Goal: Task Accomplishment & Management: Complete application form

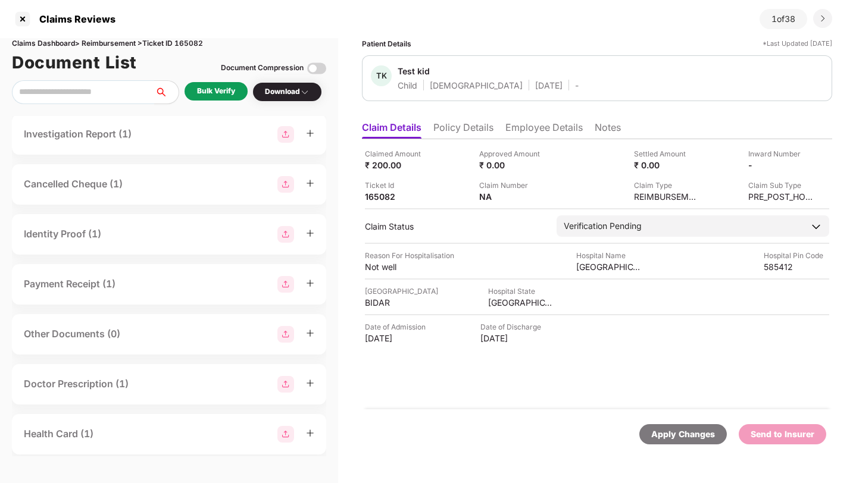
scroll to position [209, 0]
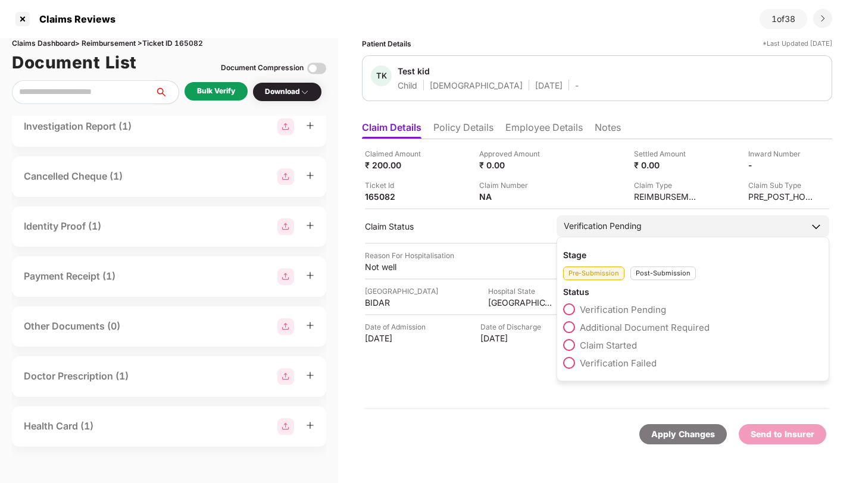
click at [571, 330] on span at bounding box center [569, 327] width 12 height 12
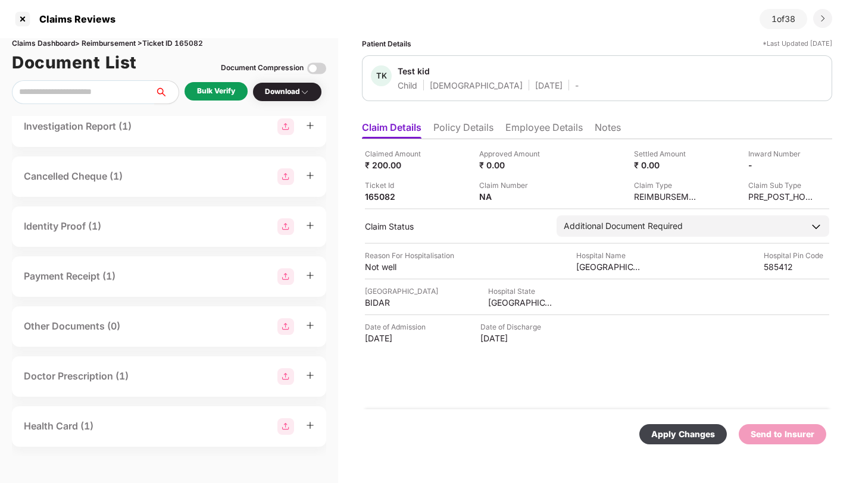
click at [662, 435] on div "Apply Changes" at bounding box center [683, 434] width 64 height 13
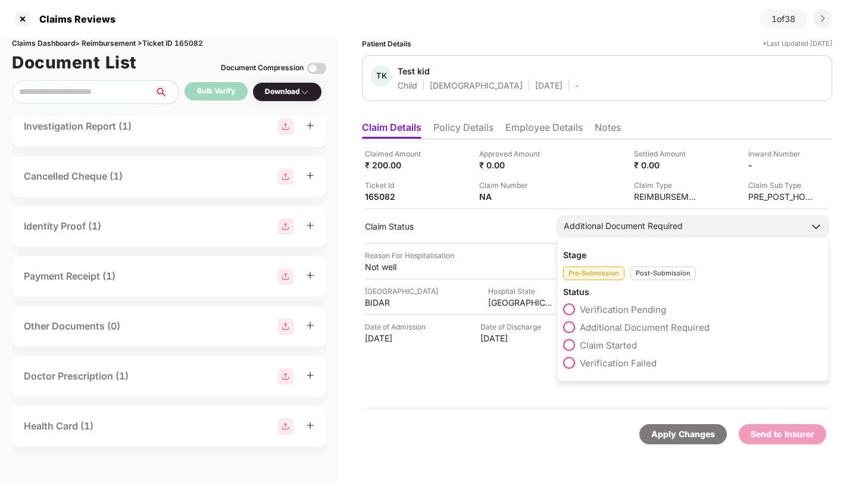
click at [573, 345] on span at bounding box center [569, 345] width 12 height 12
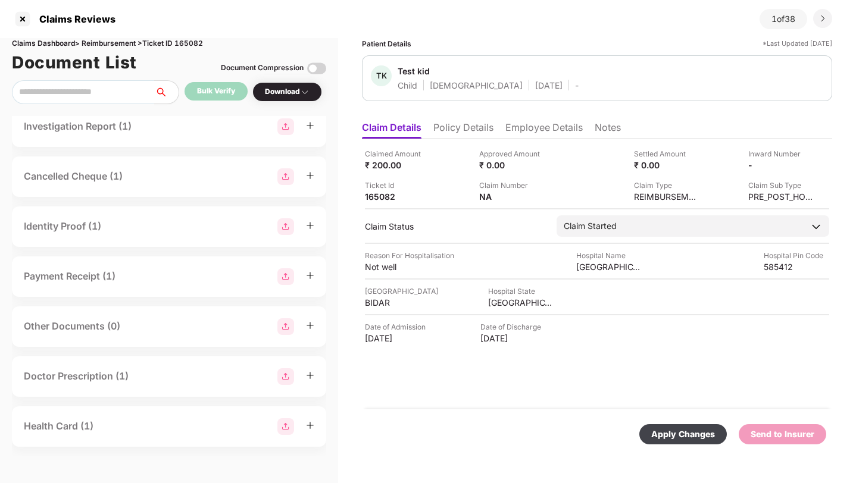
click at [683, 430] on div "Apply Changes" at bounding box center [683, 434] width 64 height 13
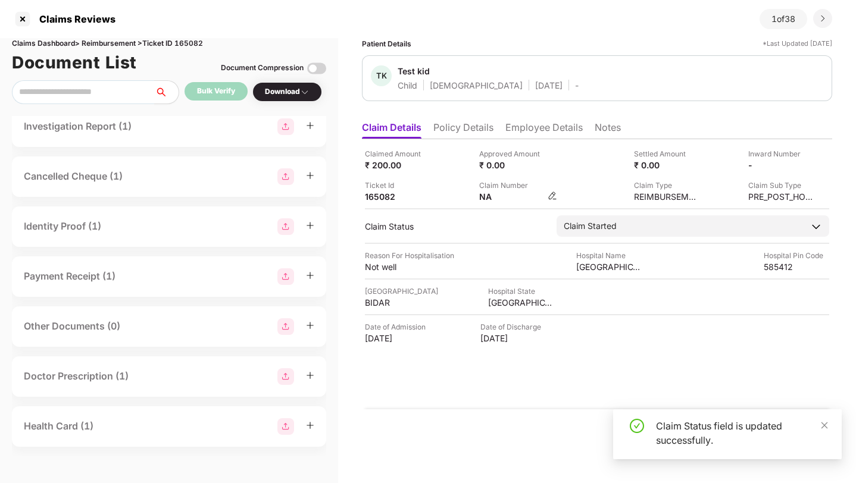
click at [552, 196] on img at bounding box center [553, 196] width 10 height 10
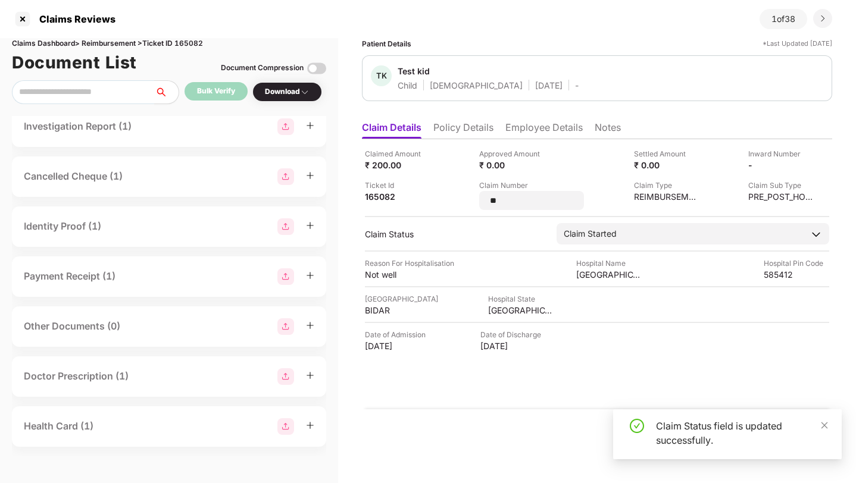
type input "*"
type input "*****"
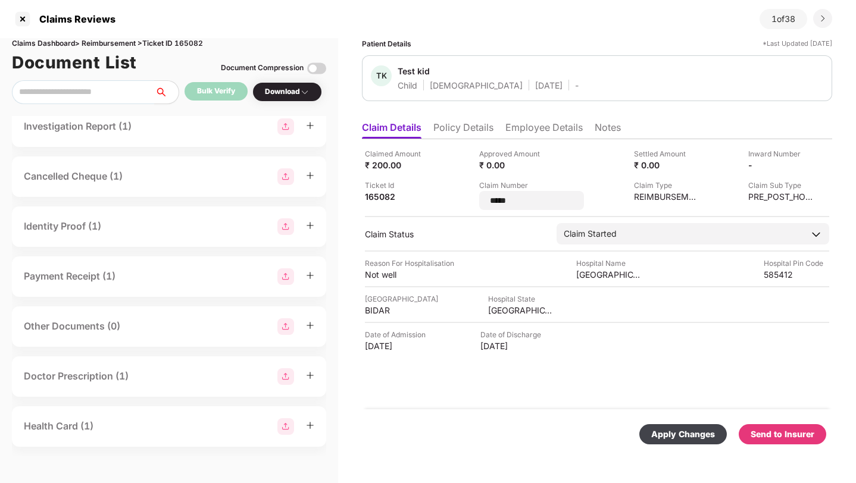
click at [589, 428] on div "Apply Changes Send to Insurer" at bounding box center [597, 434] width 458 height 20
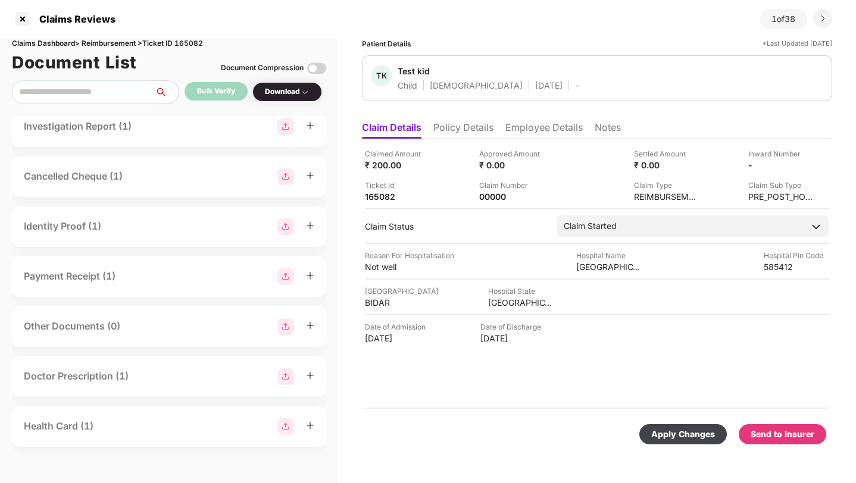
click at [677, 439] on div "Apply Changes" at bounding box center [683, 434] width 64 height 13
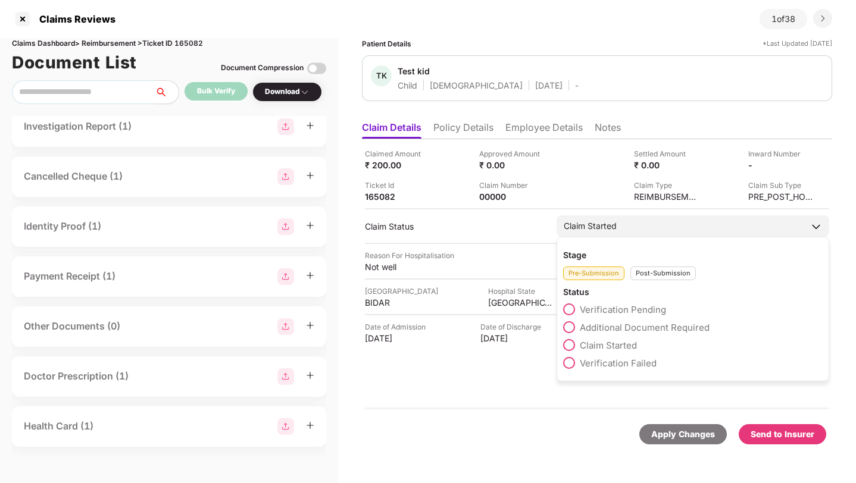
click at [667, 272] on div "Post-Submission" at bounding box center [662, 274] width 65 height 14
click at [567, 327] on span at bounding box center [569, 327] width 12 height 12
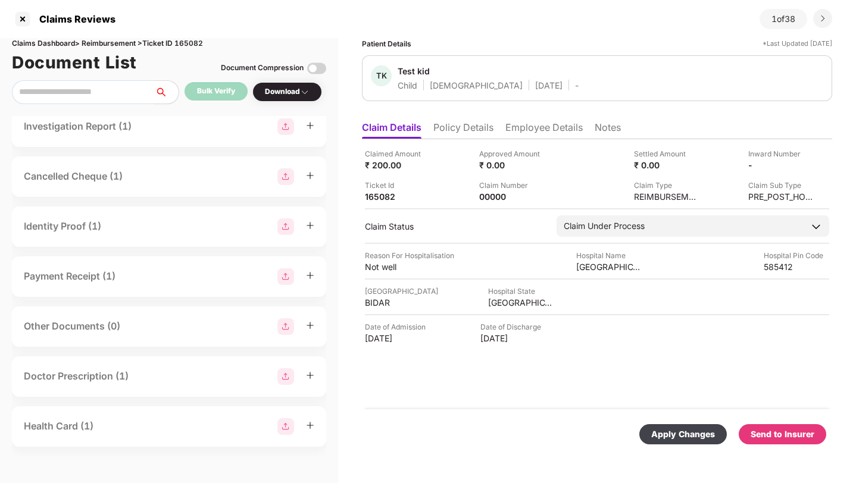
click at [692, 439] on div "Apply Changes" at bounding box center [683, 434] width 64 height 13
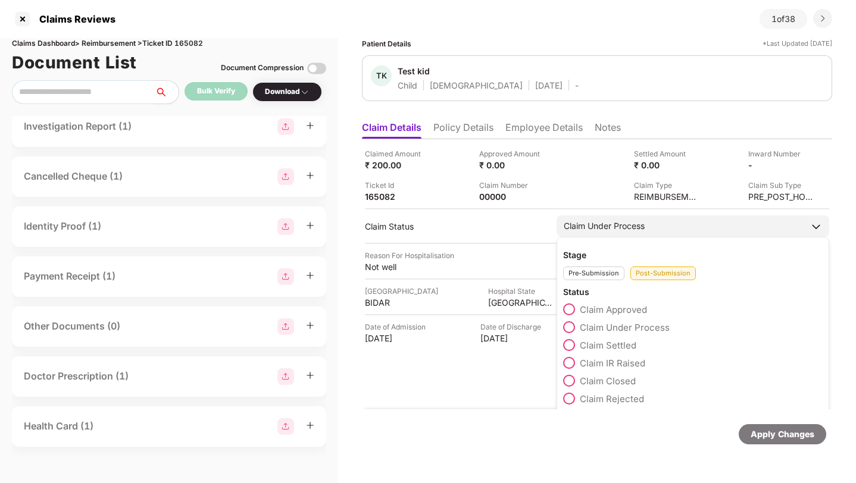
click at [570, 364] on span at bounding box center [569, 363] width 12 height 12
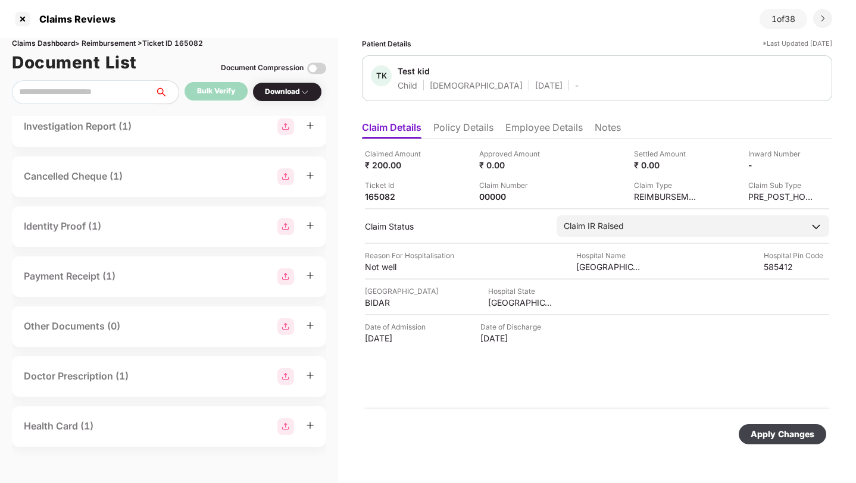
click at [758, 436] on div "Apply Changes" at bounding box center [782, 434] width 64 height 13
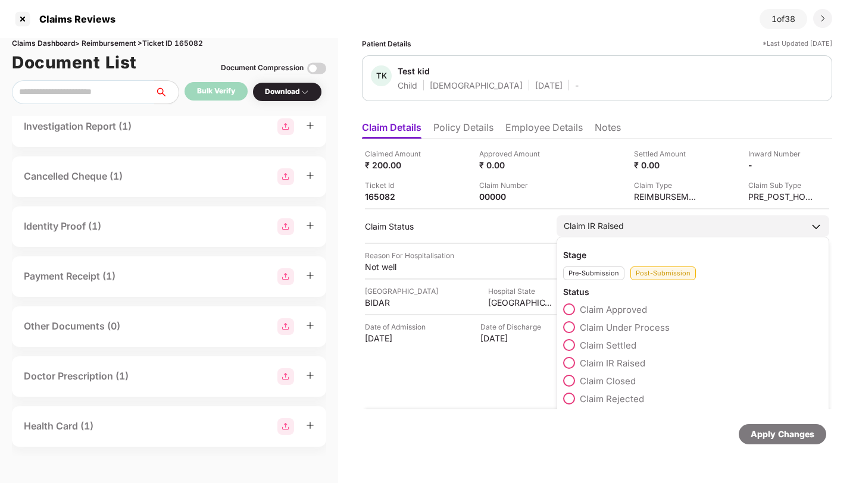
click at [568, 399] on span at bounding box center [569, 399] width 12 height 12
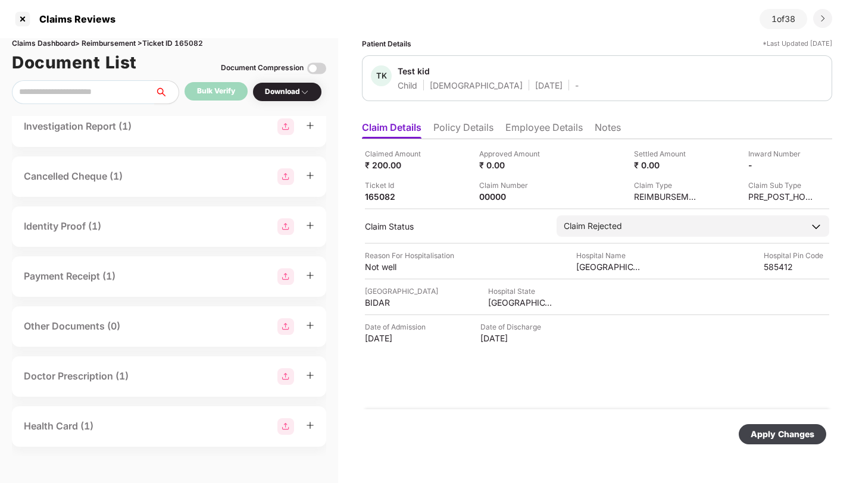
click at [777, 440] on div "Apply Changes" at bounding box center [782, 434] width 64 height 13
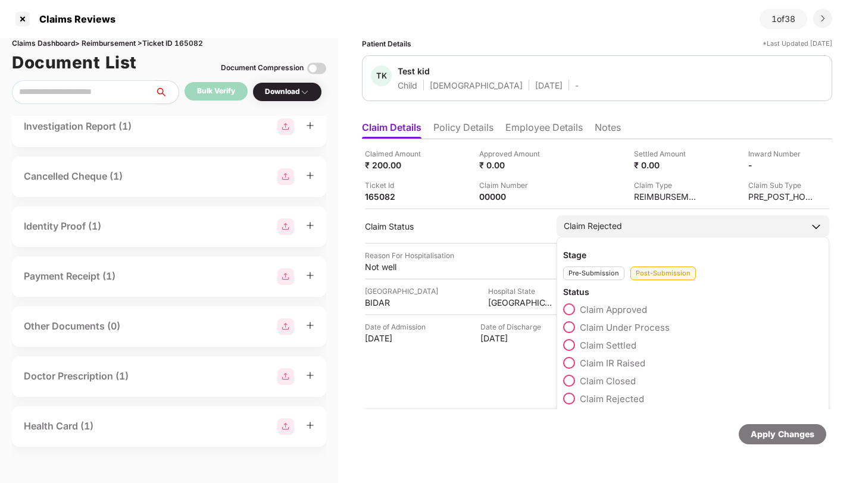
click at [567, 309] on span at bounding box center [569, 310] width 12 height 12
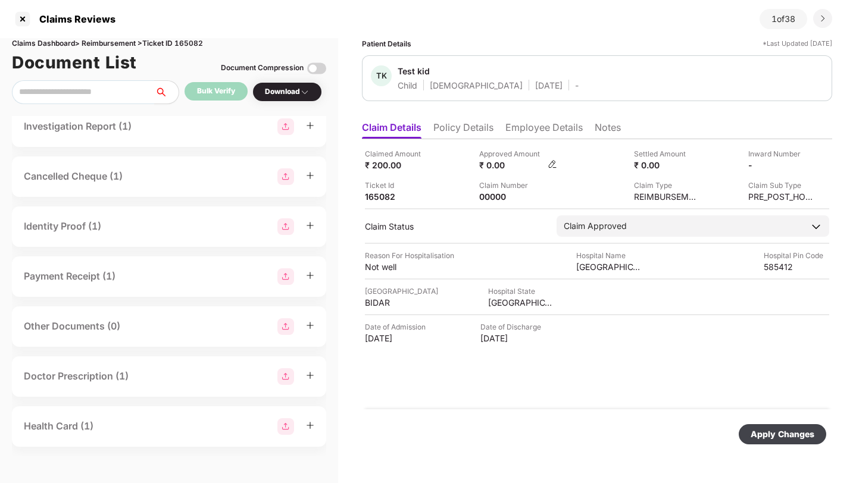
click at [553, 163] on img at bounding box center [553, 164] width 10 height 10
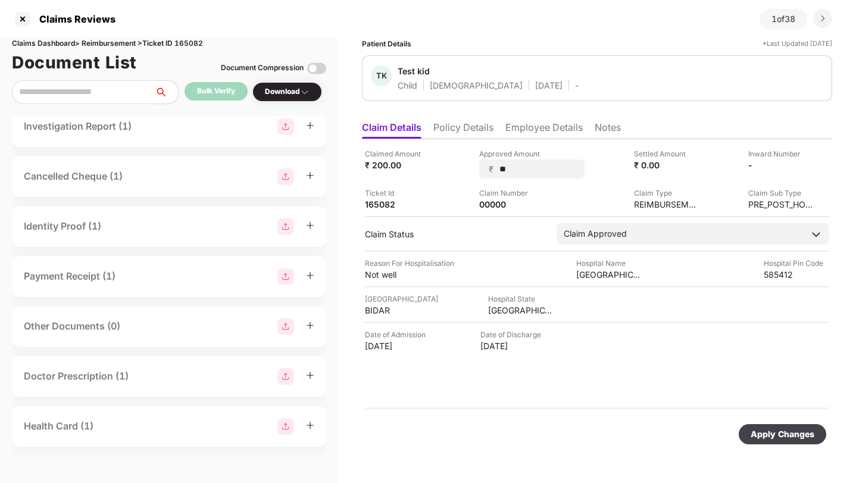
type input "***"
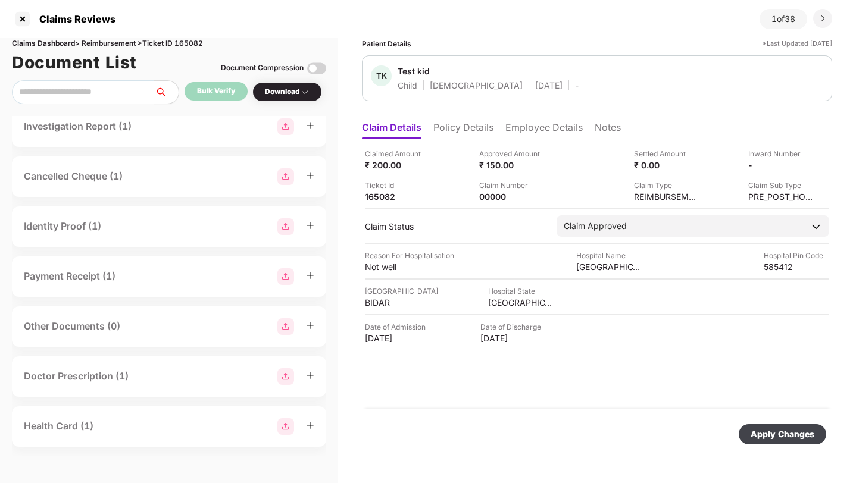
click at [799, 440] on div "Apply Changes" at bounding box center [782, 434] width 64 height 13
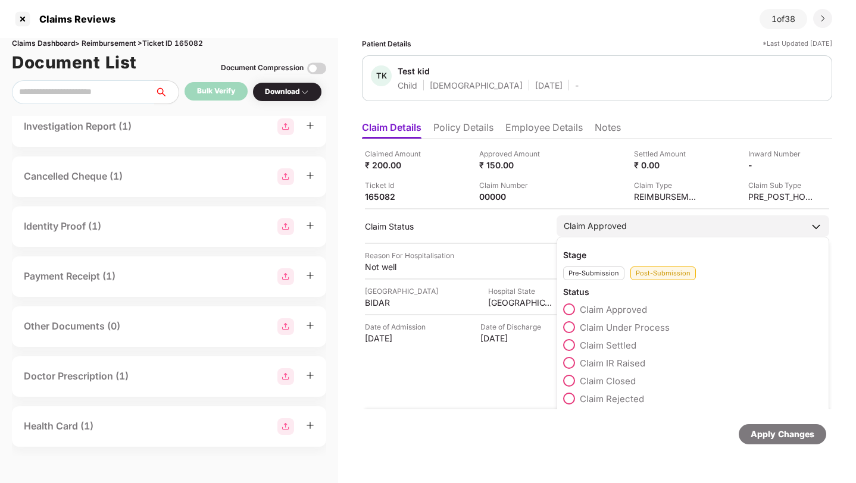
click at [570, 344] on span at bounding box center [569, 345] width 12 height 12
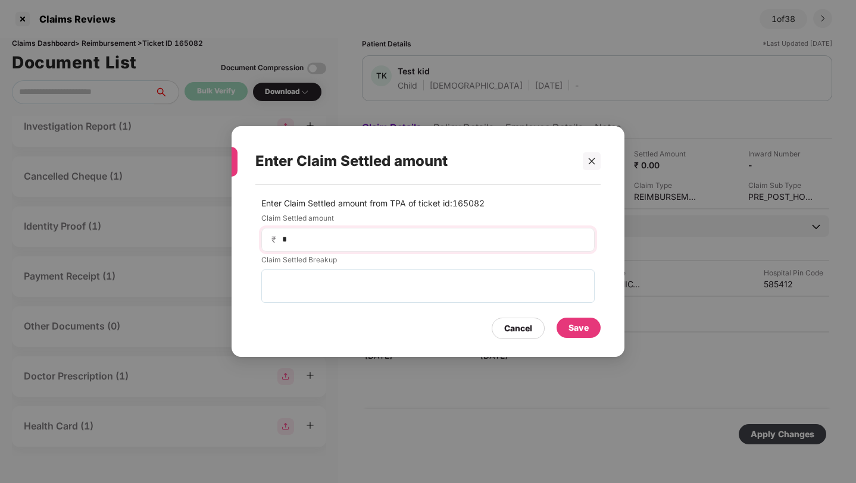
click at [450, 249] on div "₹ *" at bounding box center [427, 240] width 333 height 24
click at [450, 241] on input "*" at bounding box center [433, 239] width 304 height 12
type input "***"
click at [433, 303] on div "Enter Claim Settled amount from TPA of ticket id: 165082 Claim Settled amount ₹…" at bounding box center [427, 251] width 345 height 121
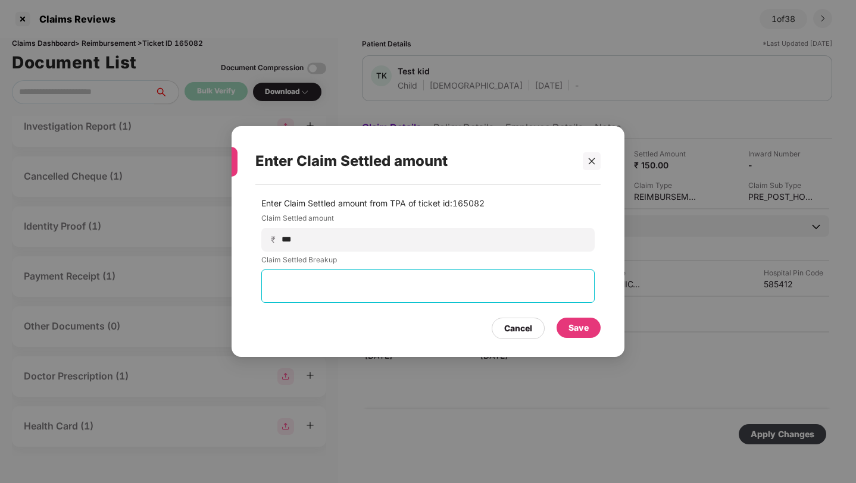
click at [432, 295] on textarea at bounding box center [427, 286] width 333 height 33
type textarea "*"
click at [571, 324] on div "Save" at bounding box center [578, 327] width 20 height 13
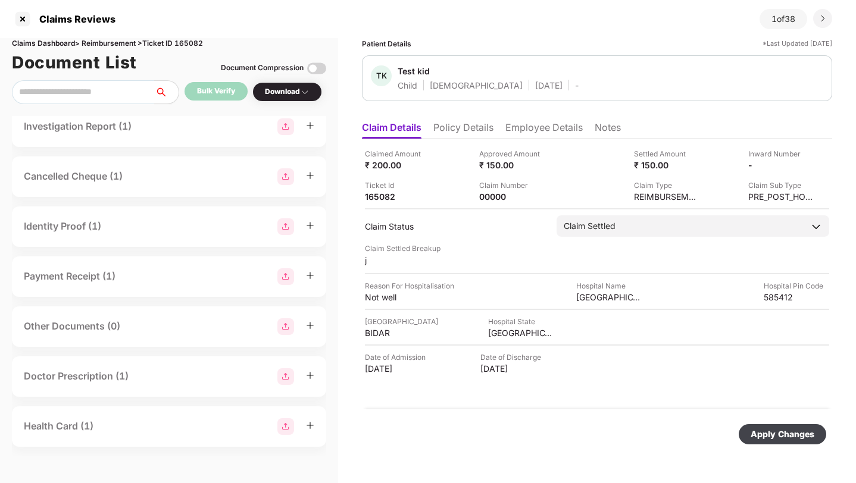
click at [769, 431] on div "Apply Changes" at bounding box center [782, 434] width 64 height 13
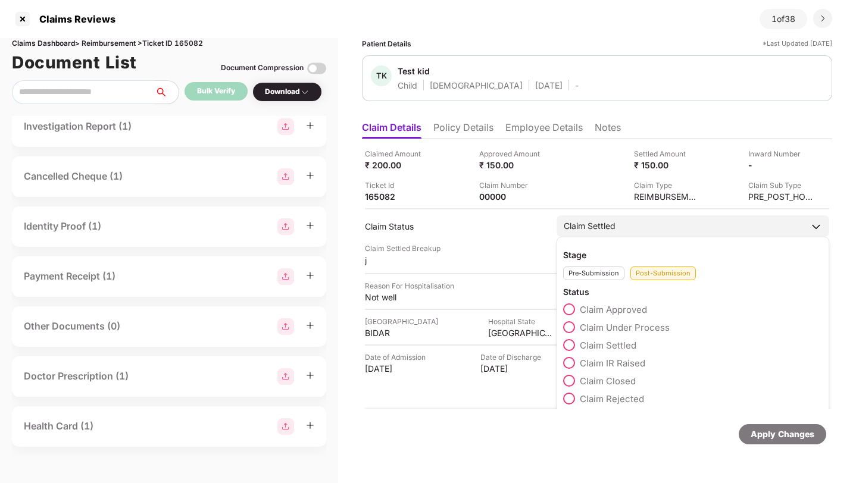
click at [568, 377] on span at bounding box center [569, 381] width 12 height 12
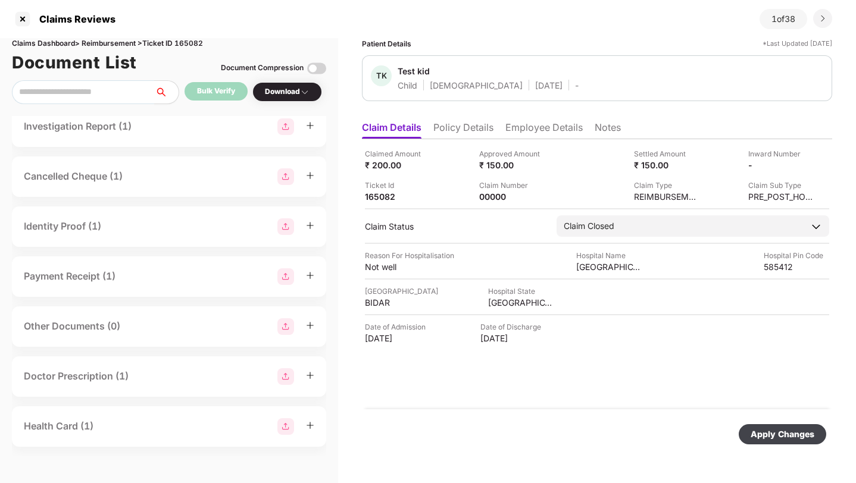
click at [774, 437] on div "Apply Changes" at bounding box center [782, 434] width 64 height 13
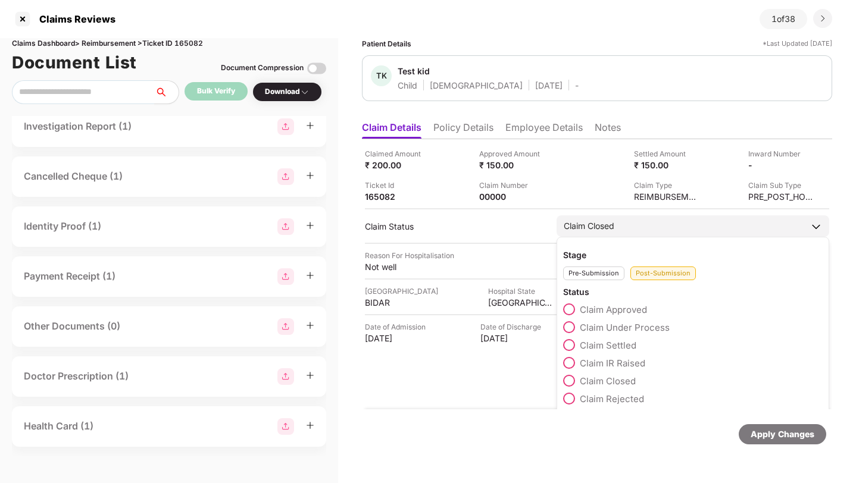
click at [598, 270] on div "Pre-Submission" at bounding box center [593, 274] width 61 height 14
click at [568, 361] on span at bounding box center [569, 363] width 12 height 12
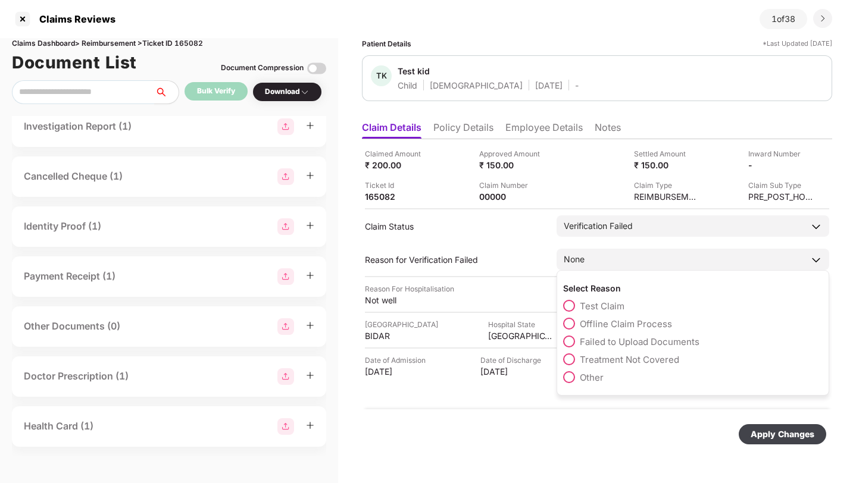
click at [593, 251] on div "None" at bounding box center [692, 259] width 273 height 21
click at [568, 306] on span at bounding box center [569, 306] width 12 height 12
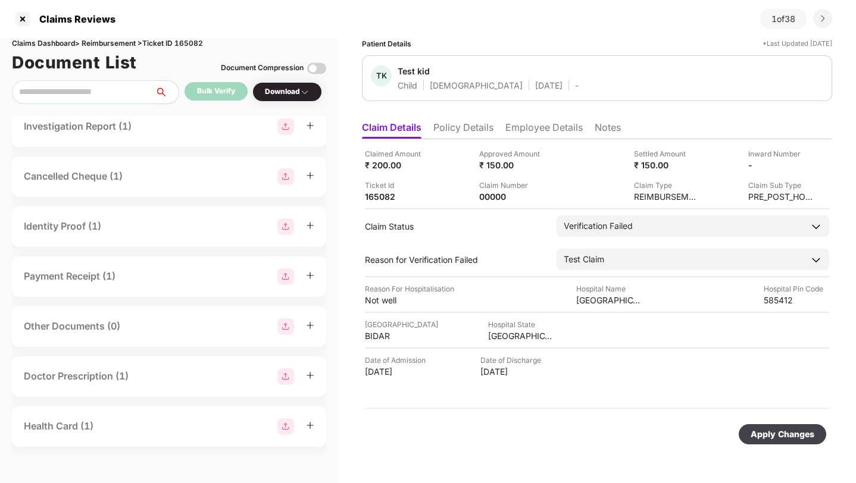
click at [771, 438] on div "Apply Changes" at bounding box center [782, 434] width 64 height 13
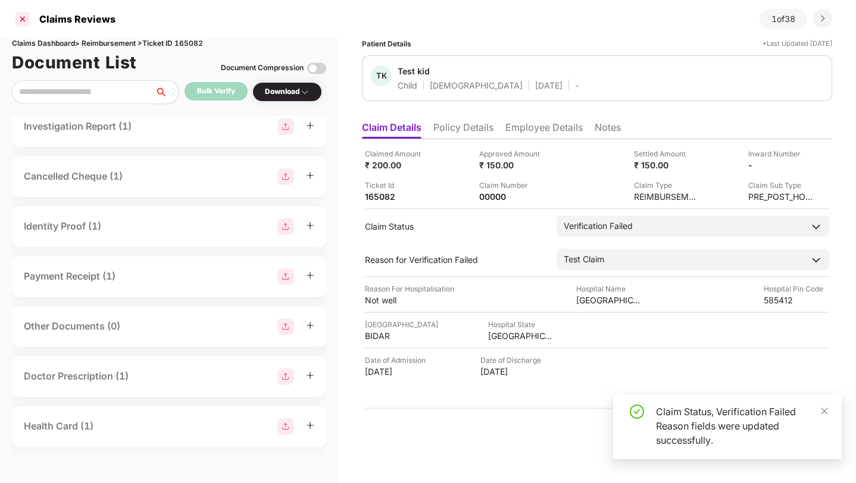
click at [24, 21] on div at bounding box center [22, 19] width 19 height 19
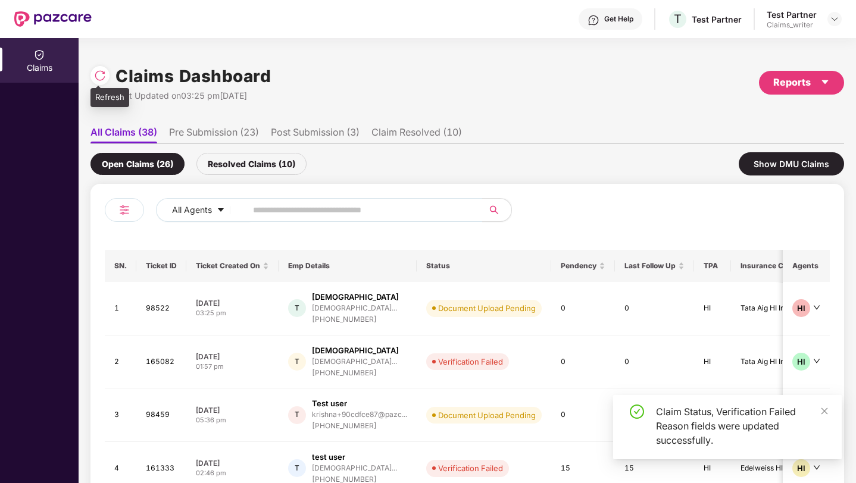
click at [101, 79] on img at bounding box center [100, 76] width 12 height 12
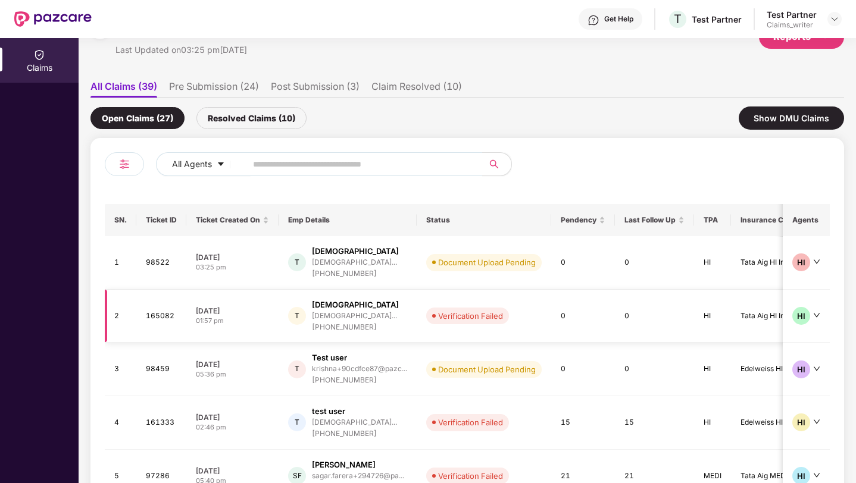
scroll to position [0, 0]
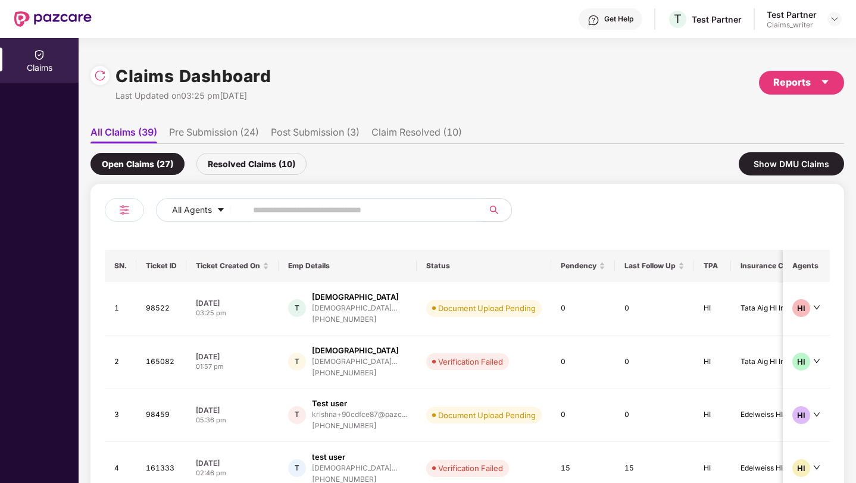
click at [229, 136] on li "Pre Submission (24)" at bounding box center [214, 134] width 90 height 17
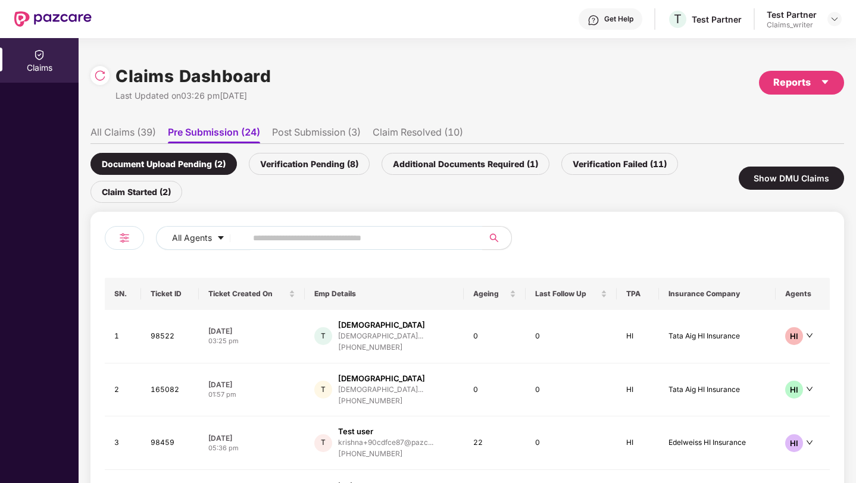
click at [287, 130] on li "Post Submission (3)" at bounding box center [316, 134] width 89 height 17
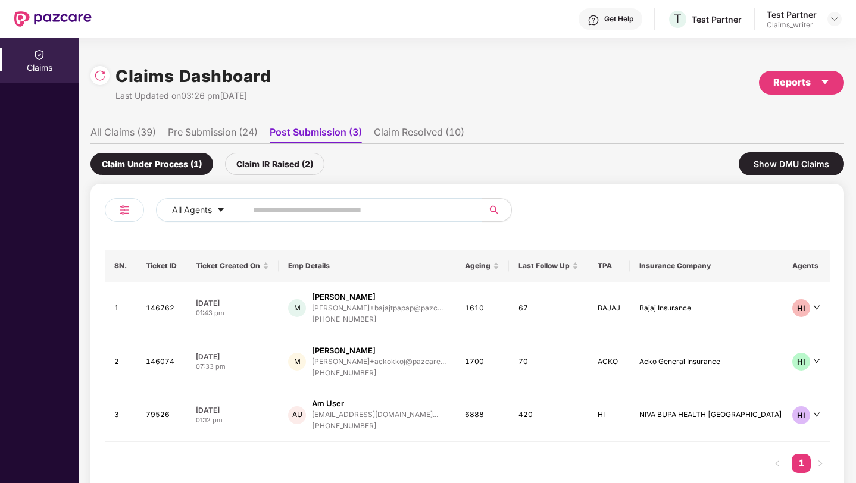
click at [434, 133] on li "Claim Resolved (10)" at bounding box center [419, 134] width 90 height 17
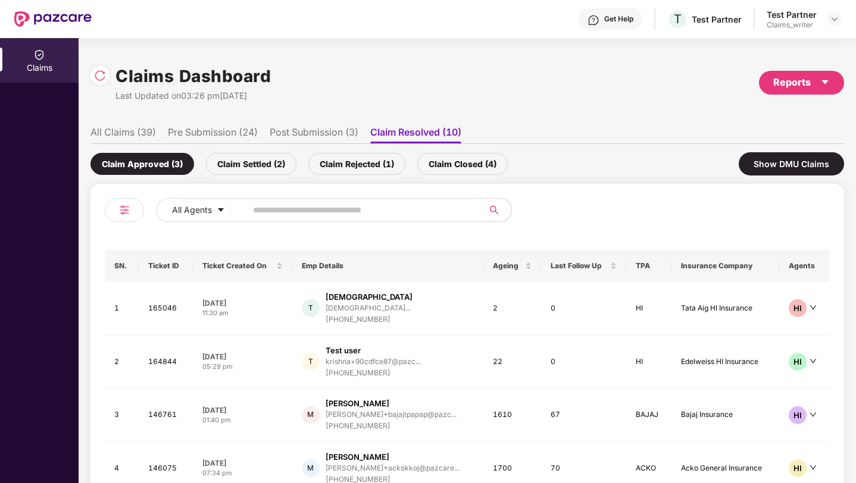
click at [448, 164] on div "Claim Closed (4)" at bounding box center [462, 164] width 90 height 22
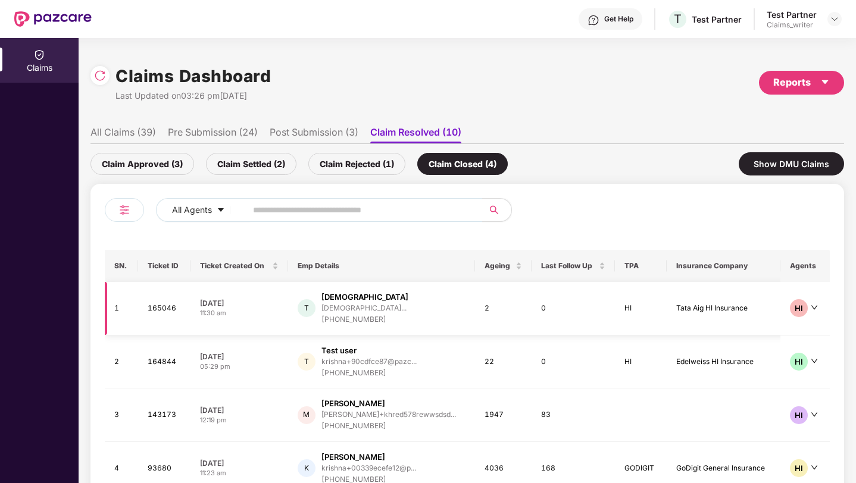
click at [439, 319] on div "T Test krishna krishna+prtest@pazcare... +919945696817" at bounding box center [382, 309] width 168 height 34
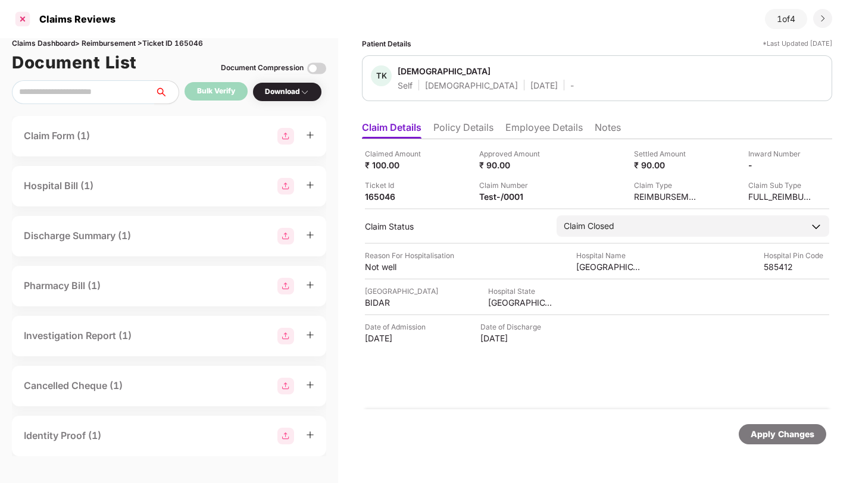
click at [23, 15] on div at bounding box center [22, 19] width 19 height 19
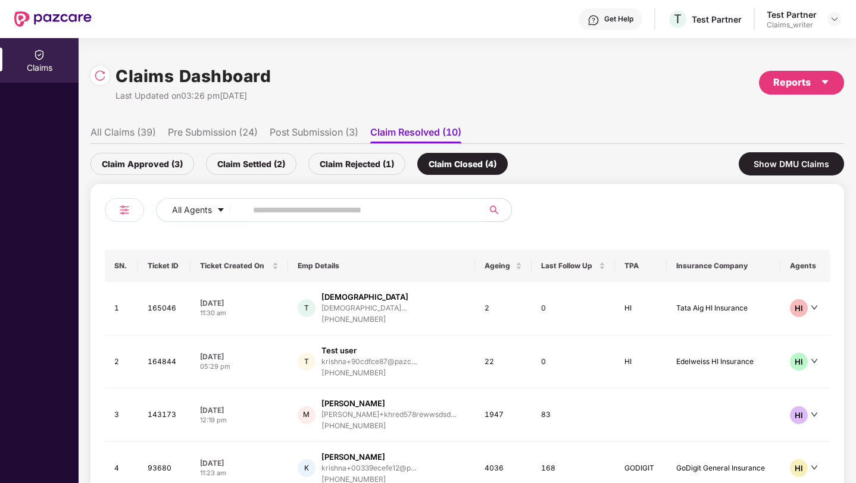
click at [122, 133] on li "All Claims (39)" at bounding box center [122, 134] width 65 height 17
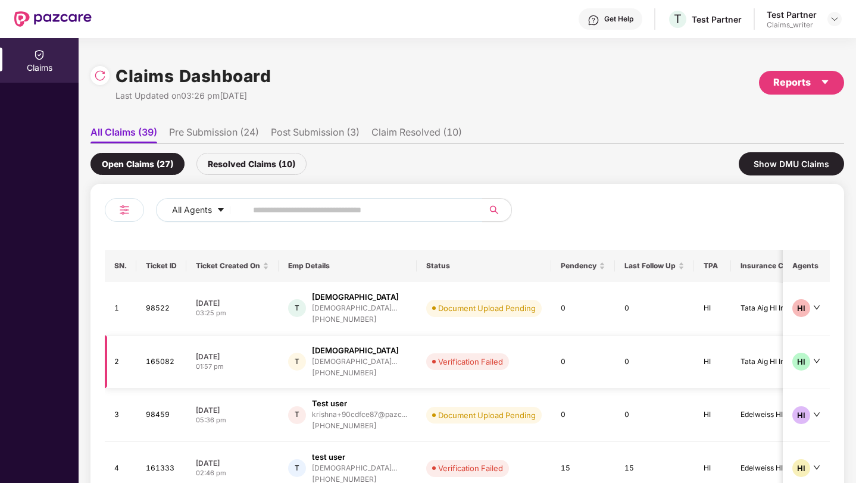
click at [499, 381] on td "Verification Failed" at bounding box center [484, 363] width 135 height 54
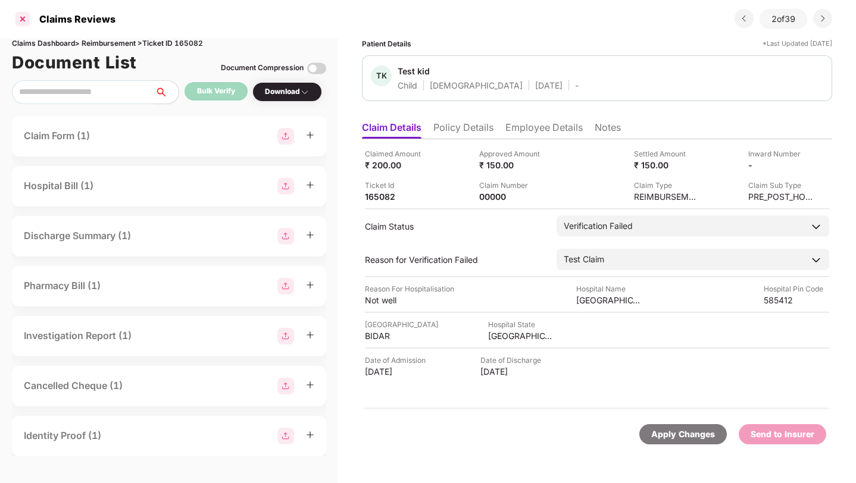
click at [25, 21] on div at bounding box center [22, 19] width 19 height 19
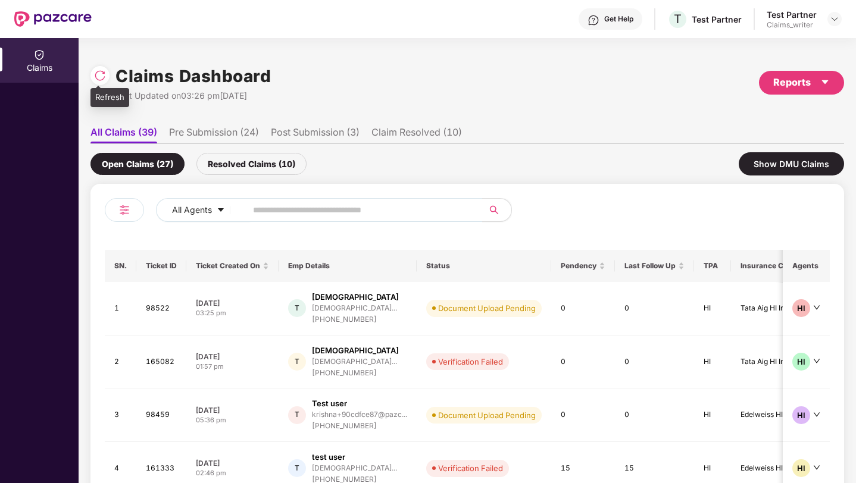
click at [98, 71] on img at bounding box center [100, 76] width 12 height 12
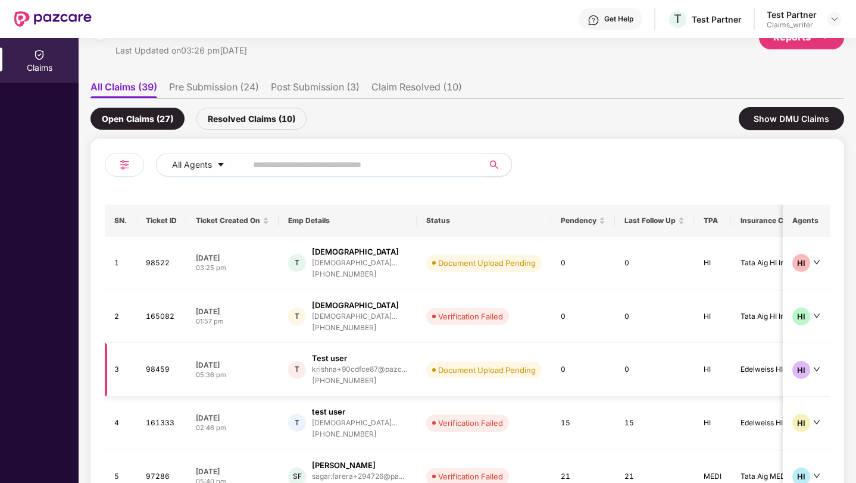
scroll to position [22, 0]
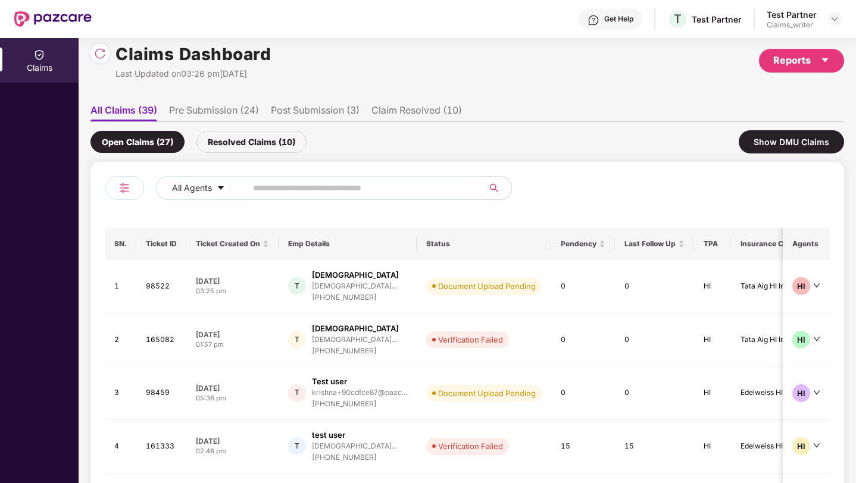
click at [436, 179] on input "text" at bounding box center [360, 188] width 214 height 18
paste input "******"
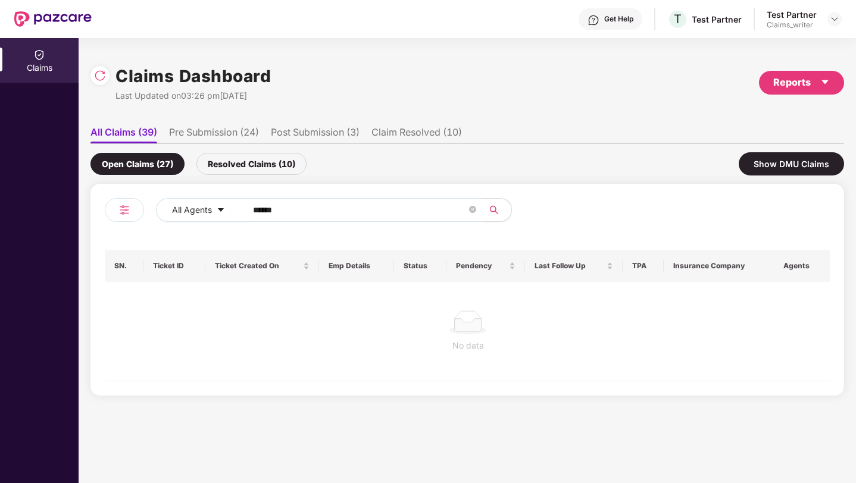
scroll to position [0, 0]
type input "******"
click at [139, 132] on li "All Claims (39)" at bounding box center [123, 134] width 67 height 17
click at [99, 73] on img at bounding box center [100, 76] width 12 height 12
click at [299, 212] on input "******" at bounding box center [360, 210] width 214 height 18
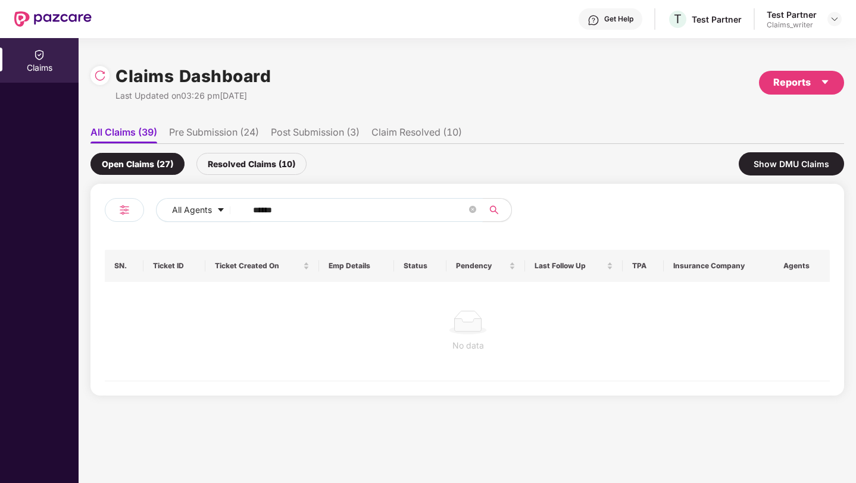
click at [299, 212] on input "******" at bounding box center [360, 210] width 214 height 18
click at [126, 133] on li "All Claims (39)" at bounding box center [123, 134] width 67 height 17
click at [236, 126] on li "Pre Submission (24)" at bounding box center [214, 134] width 90 height 17
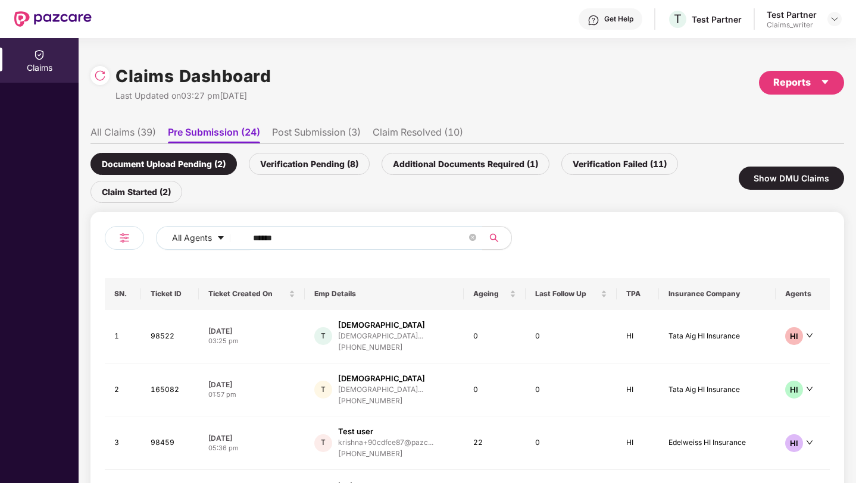
click at [130, 135] on li "All Claims (39)" at bounding box center [122, 134] width 65 height 17
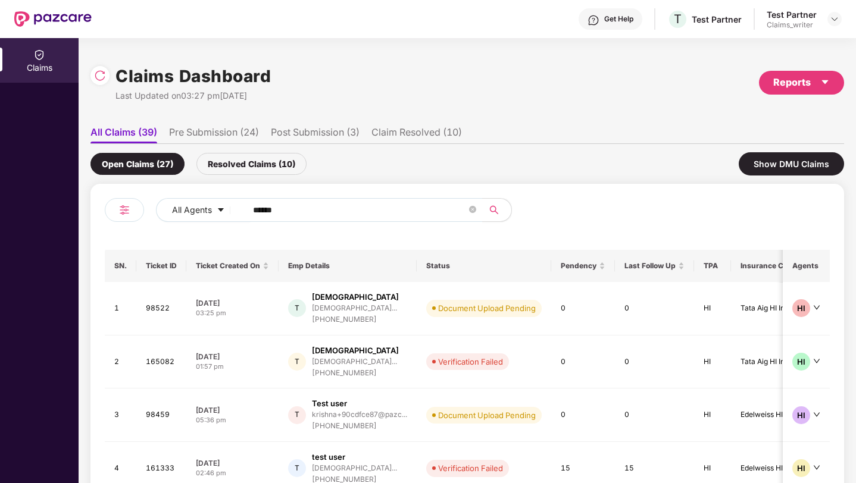
click at [200, 132] on li "Pre Submission (24)" at bounding box center [214, 134] width 90 height 17
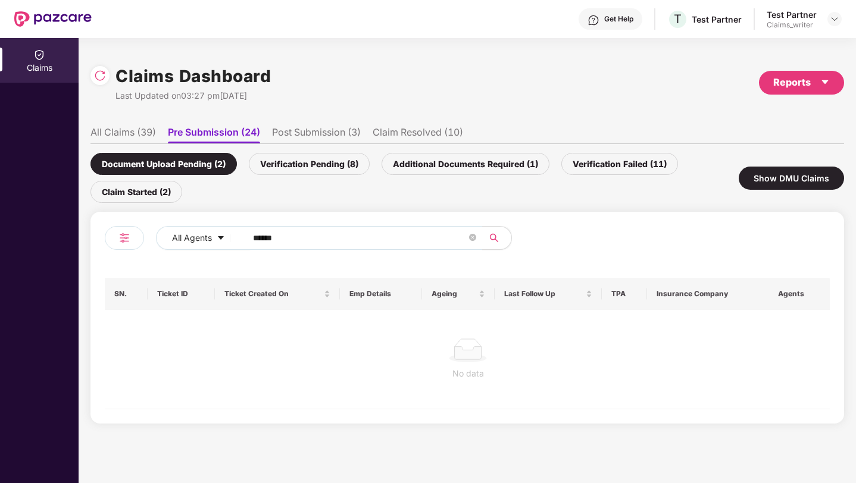
click at [149, 138] on li "All Claims (39)" at bounding box center [122, 134] width 65 height 17
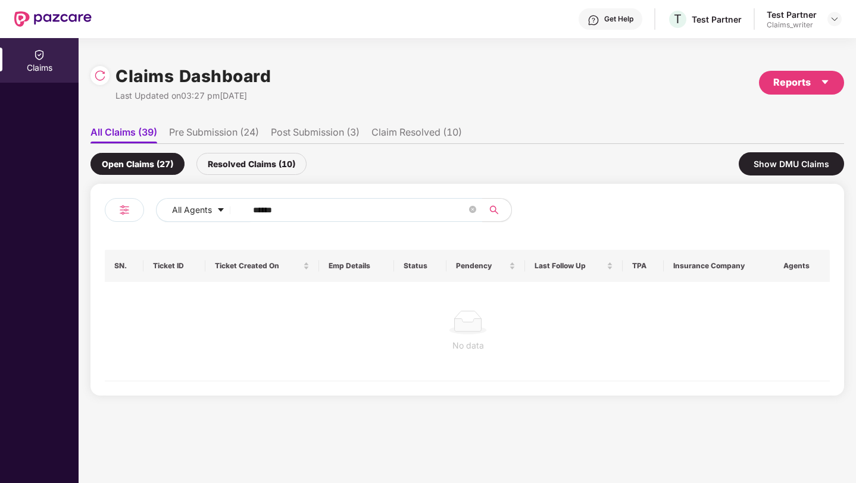
click at [428, 130] on li "Claim Resolved (10)" at bounding box center [416, 134] width 90 height 17
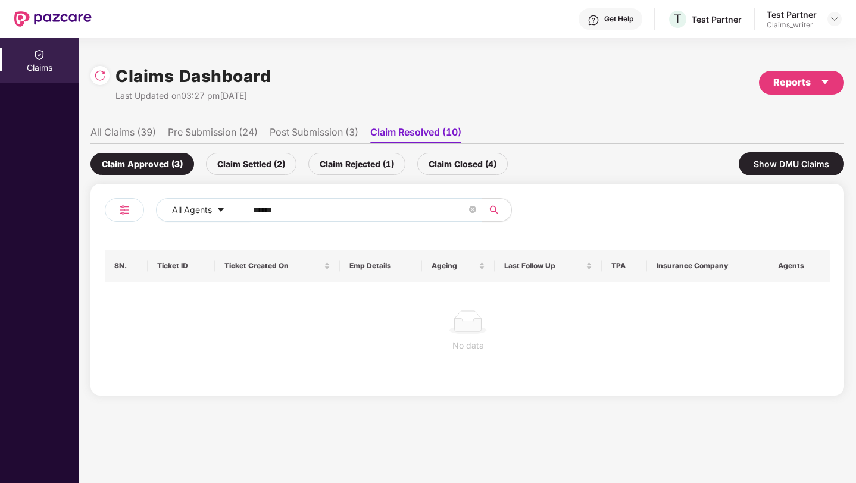
click at [459, 164] on div "Claim Closed (4)" at bounding box center [462, 164] width 90 height 22
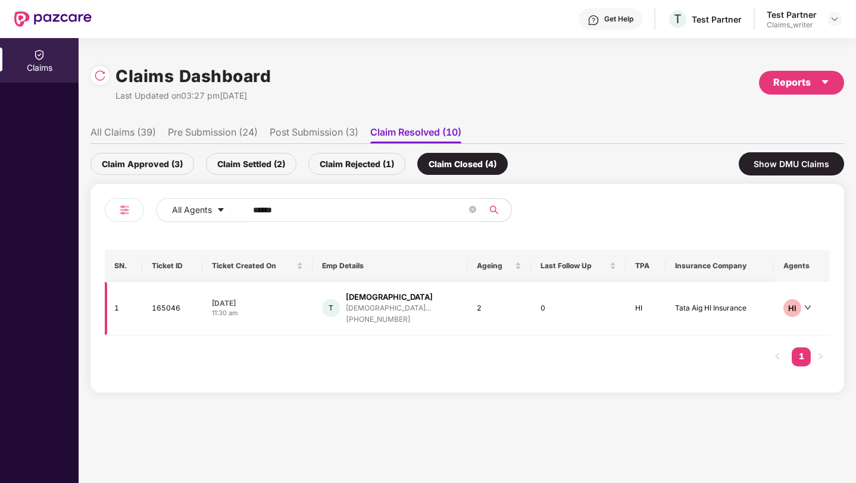
click at [452, 318] on div "T Test krishna krishna+prtest@pazcare... +919945696817" at bounding box center [390, 309] width 136 height 34
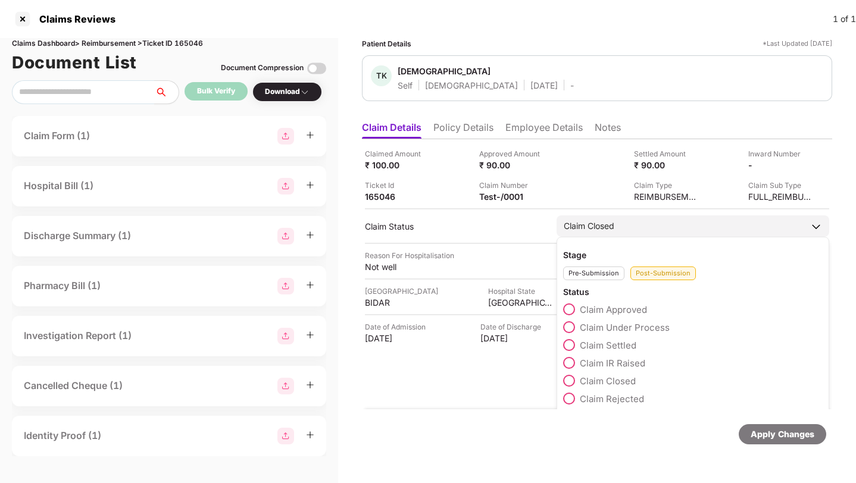
click at [587, 274] on div "Pre-Submission" at bounding box center [593, 274] width 61 height 14
click at [570, 364] on span at bounding box center [569, 363] width 12 height 12
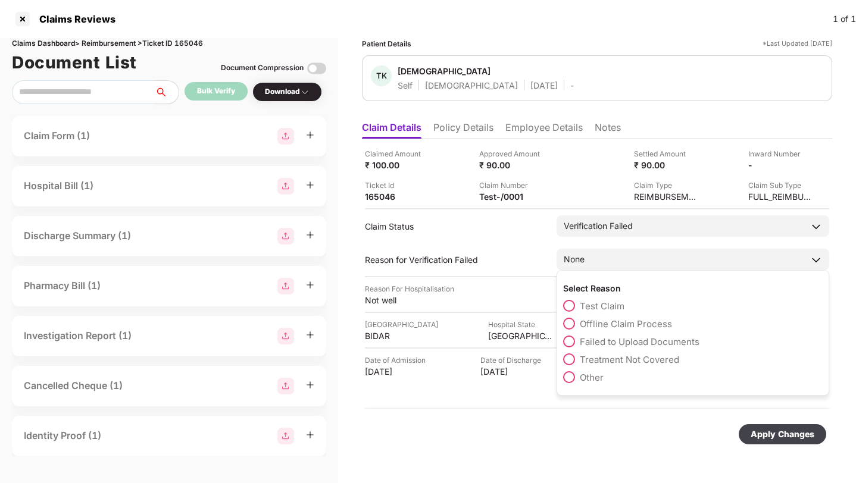
click at [568, 303] on span at bounding box center [569, 306] width 12 height 12
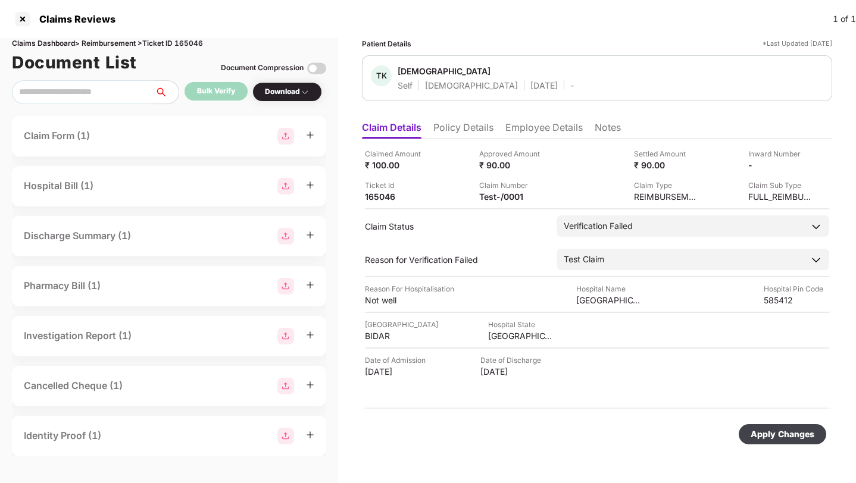
click at [765, 439] on div "Apply Changes" at bounding box center [782, 434] width 64 height 13
click at [26, 21] on div at bounding box center [22, 19] width 19 height 19
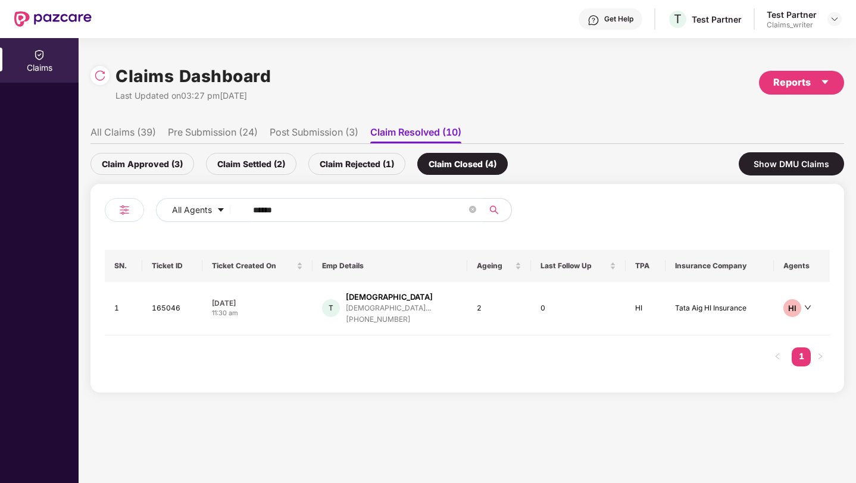
click at [299, 205] on input "******" at bounding box center [360, 210] width 214 height 18
type input "*"
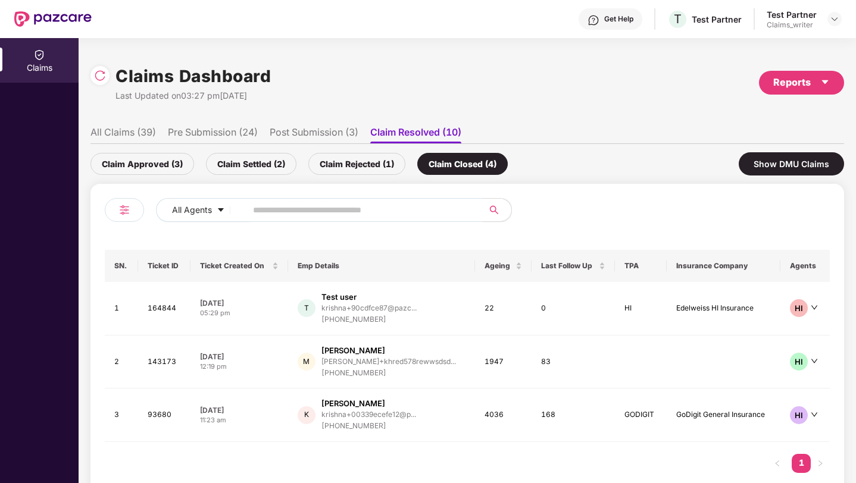
click at [126, 123] on ul "All Claims (39) Pre Submission (24) Post Submission (3) Claim Resolved (10)" at bounding box center [466, 132] width 753 height 24
click at [126, 129] on li "All Claims (39)" at bounding box center [122, 134] width 65 height 17
